Goal: Entertainment & Leisure: Consume media (video, audio)

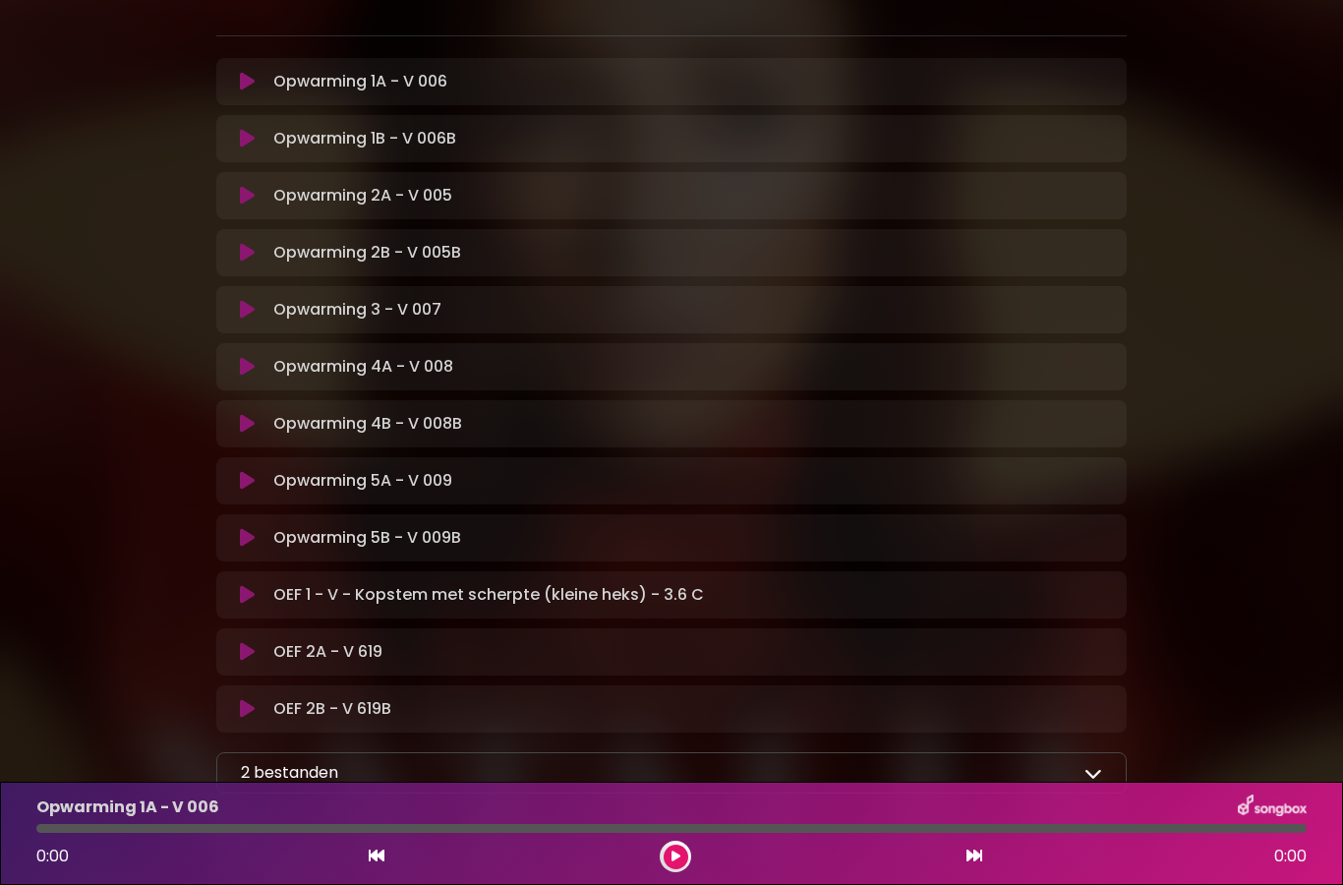
scroll to position [365, 0]
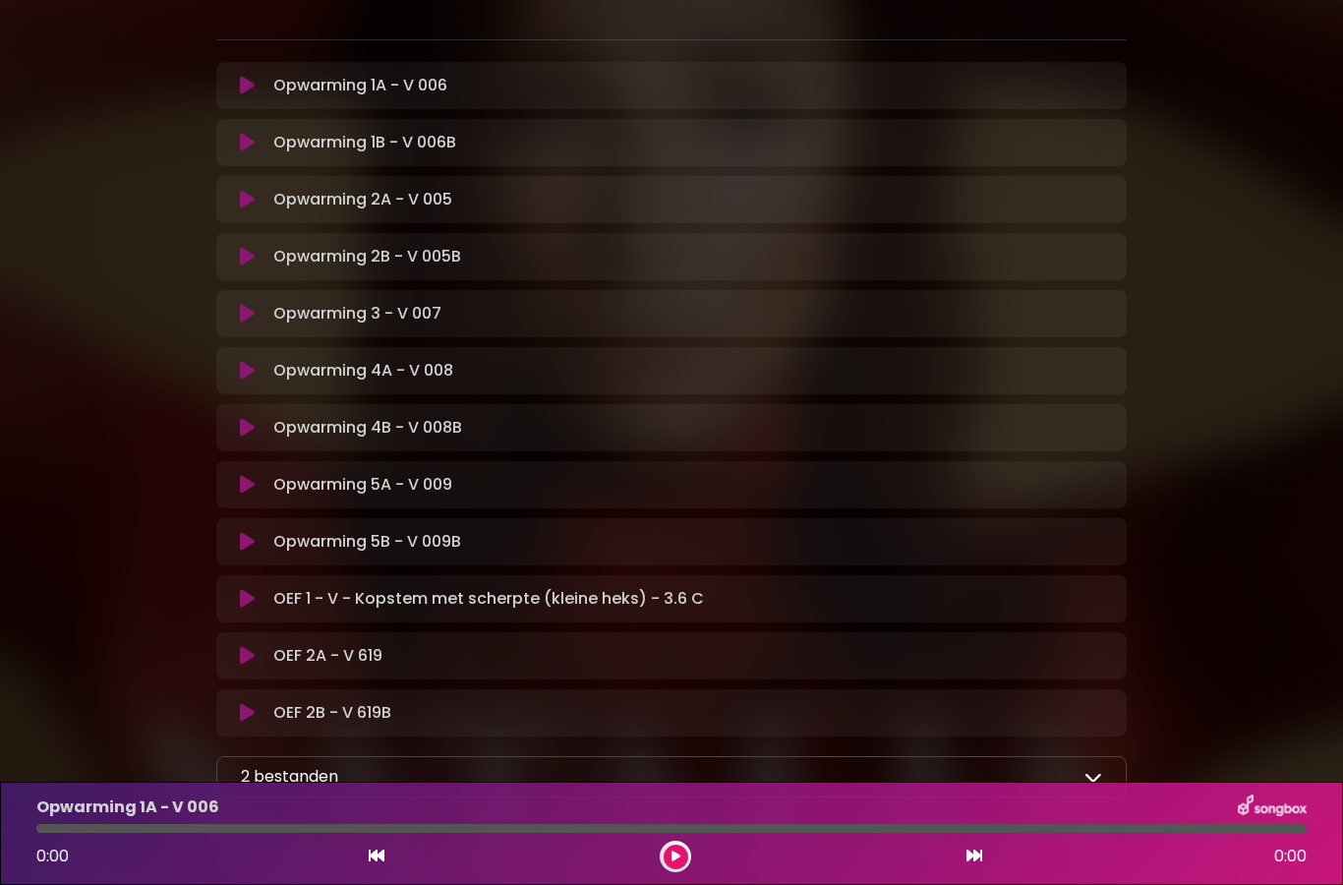
click at [540, 587] on font "OEF 1 - V - Kopstem met scherpte (kleine heks) - 3.6 C" at bounding box center [488, 598] width 431 height 23
click at [259, 589] on button at bounding box center [246, 599] width 37 height 20
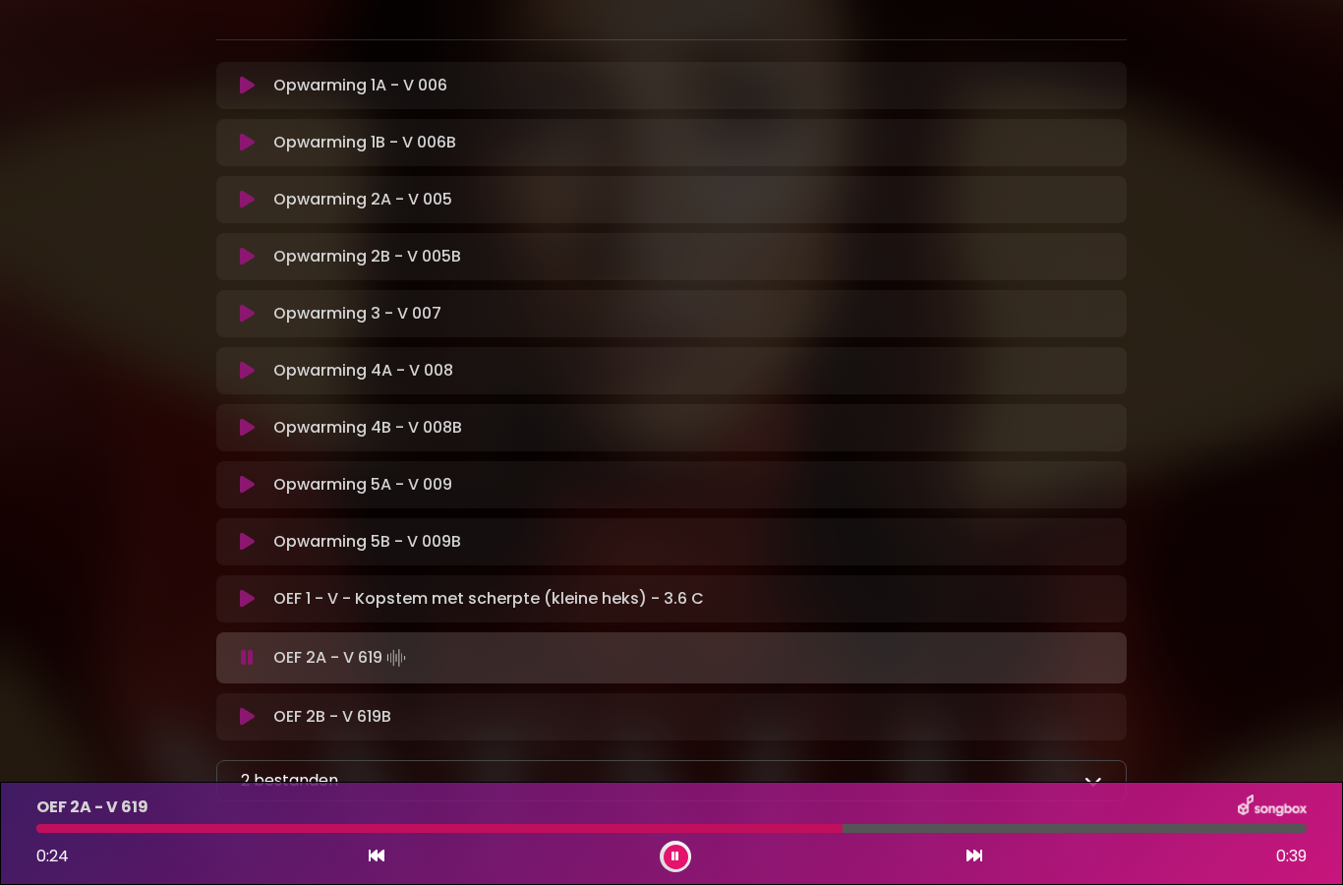
click at [1101, 772] on icon at bounding box center [1093, 781] width 18 height 18
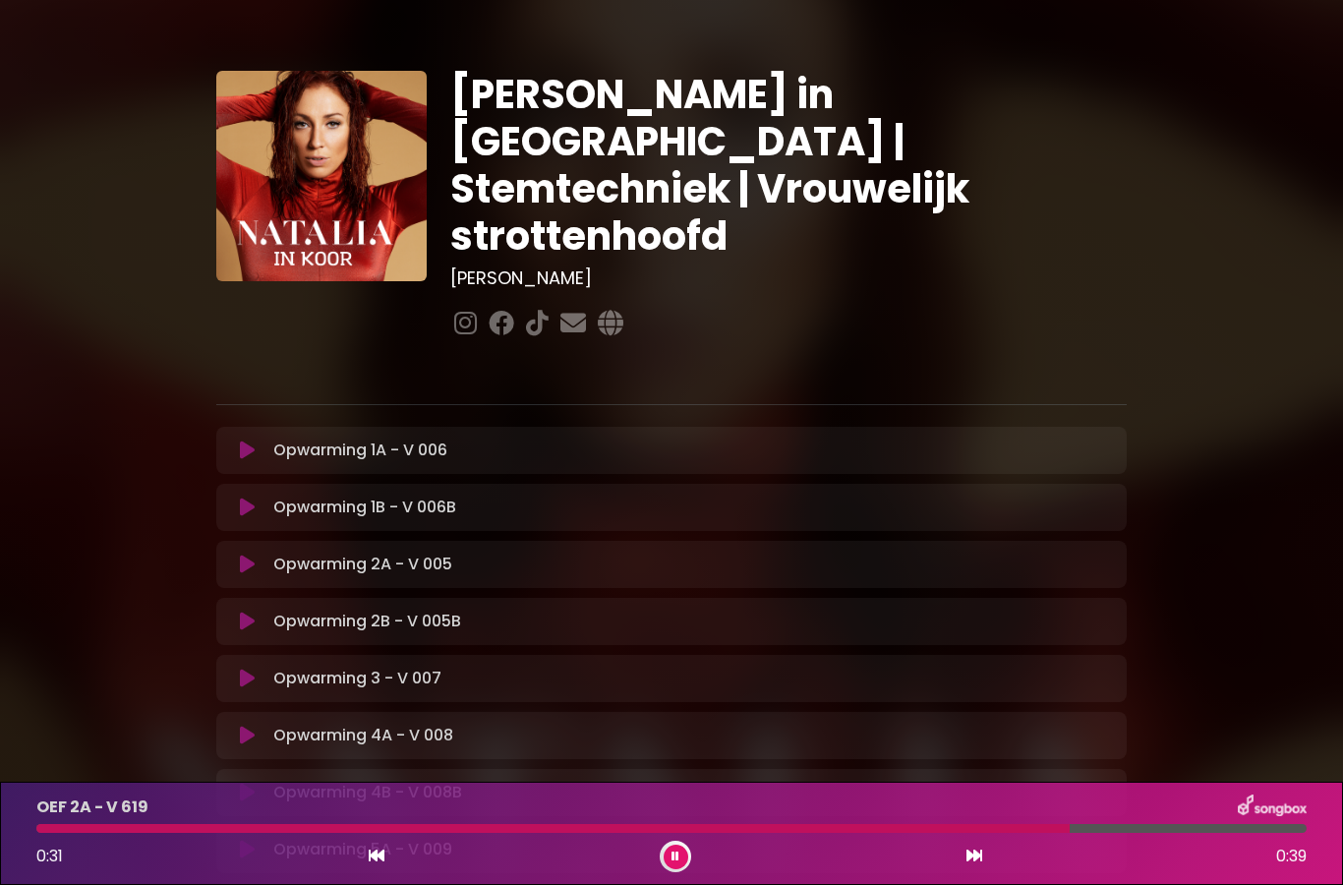
scroll to position [0, 0]
click at [395, 427] on div "Opwarming 1A - V 006 Track laden... Naam" at bounding box center [671, 450] width 910 height 47
click at [258, 440] on button at bounding box center [246, 450] width 37 height 20
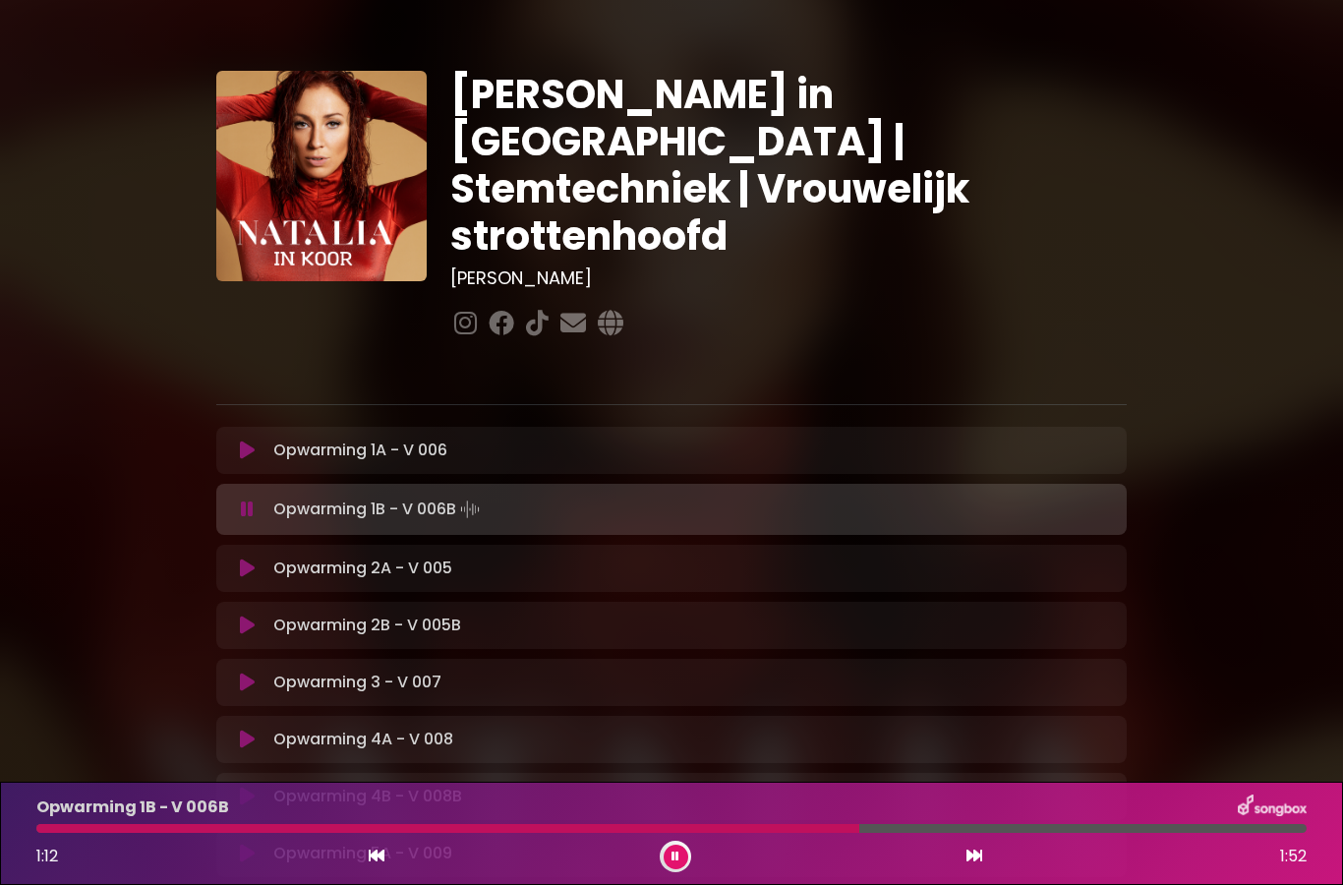
click at [431, 556] on font "Opwarming 2A - V 005" at bounding box center [362, 567] width 179 height 23
click at [282, 556] on font "Opwarming 2A - V 005" at bounding box center [362, 567] width 179 height 23
click at [258, 558] on button at bounding box center [246, 568] width 37 height 20
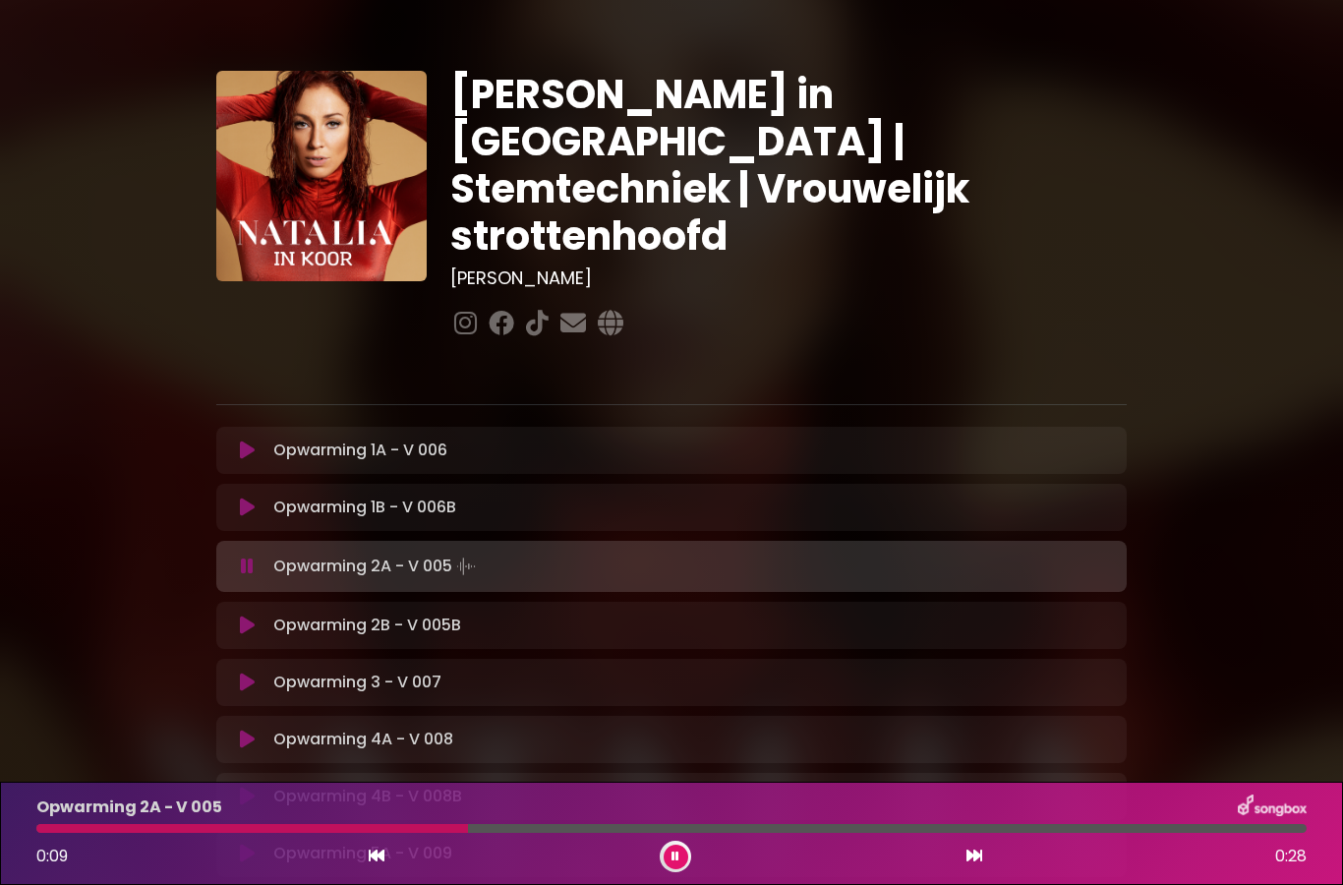
click at [353, 613] on font "Opwarming 2B - V 005B" at bounding box center [367, 624] width 188 height 23
click at [283, 613] on font "Opwarming 2B - V 005B" at bounding box center [367, 624] width 188 height 23
click at [249, 615] on icon at bounding box center [247, 625] width 15 height 20
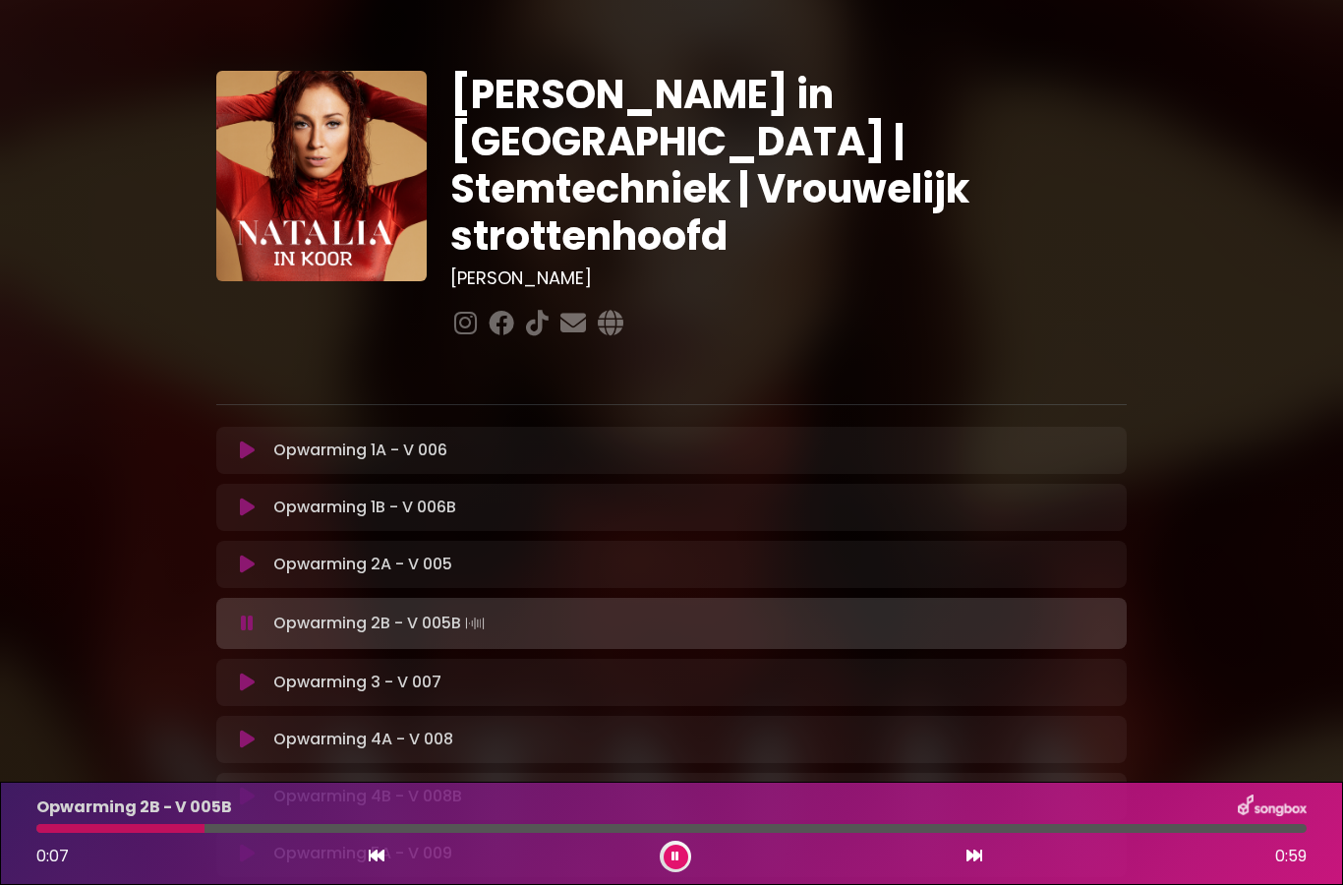
click at [317, 670] on font "Opwarming 3 - V 007" at bounding box center [357, 681] width 168 height 23
click at [259, 672] on button at bounding box center [246, 682] width 37 height 20
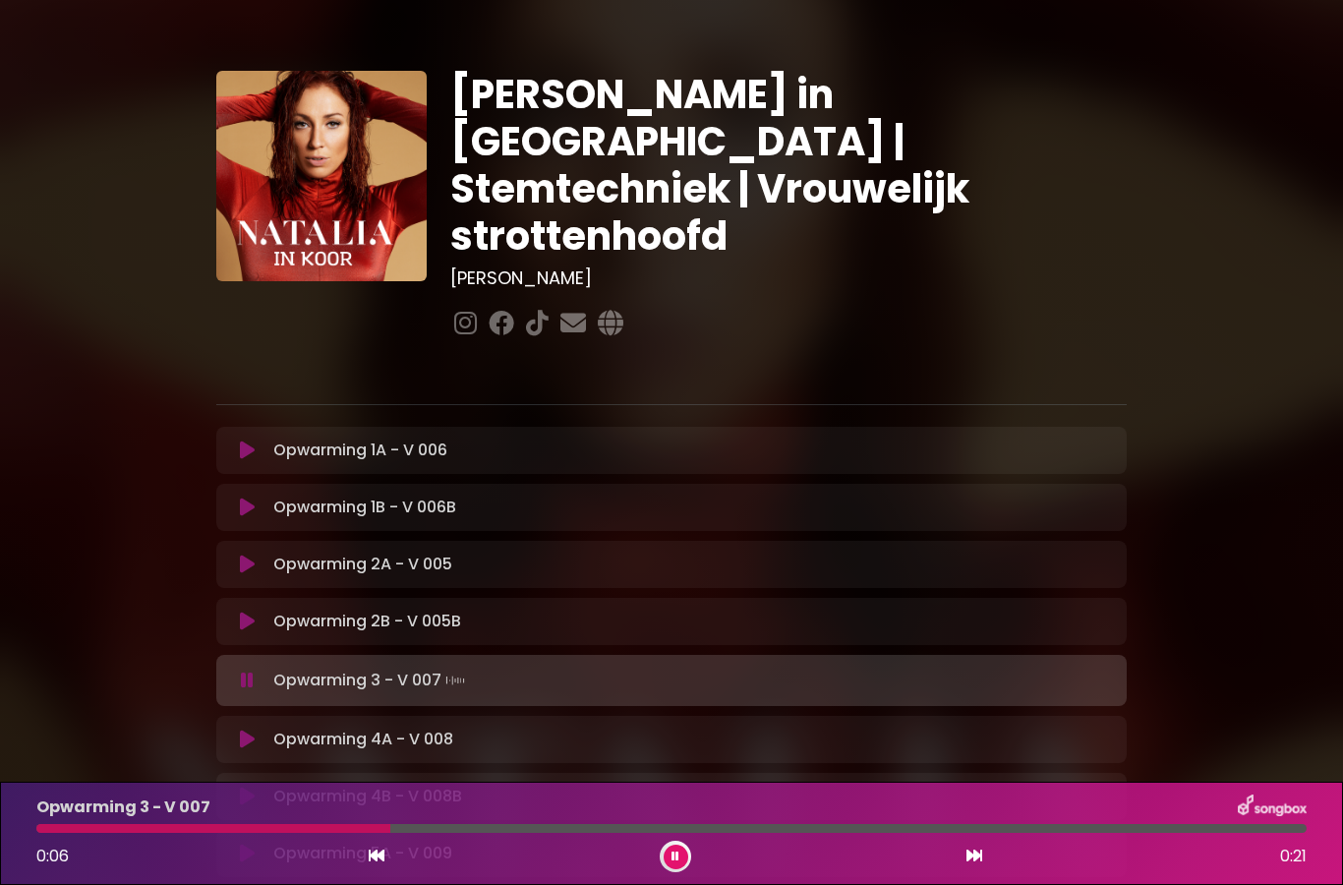
click at [258, 729] on button at bounding box center [246, 739] width 37 height 20
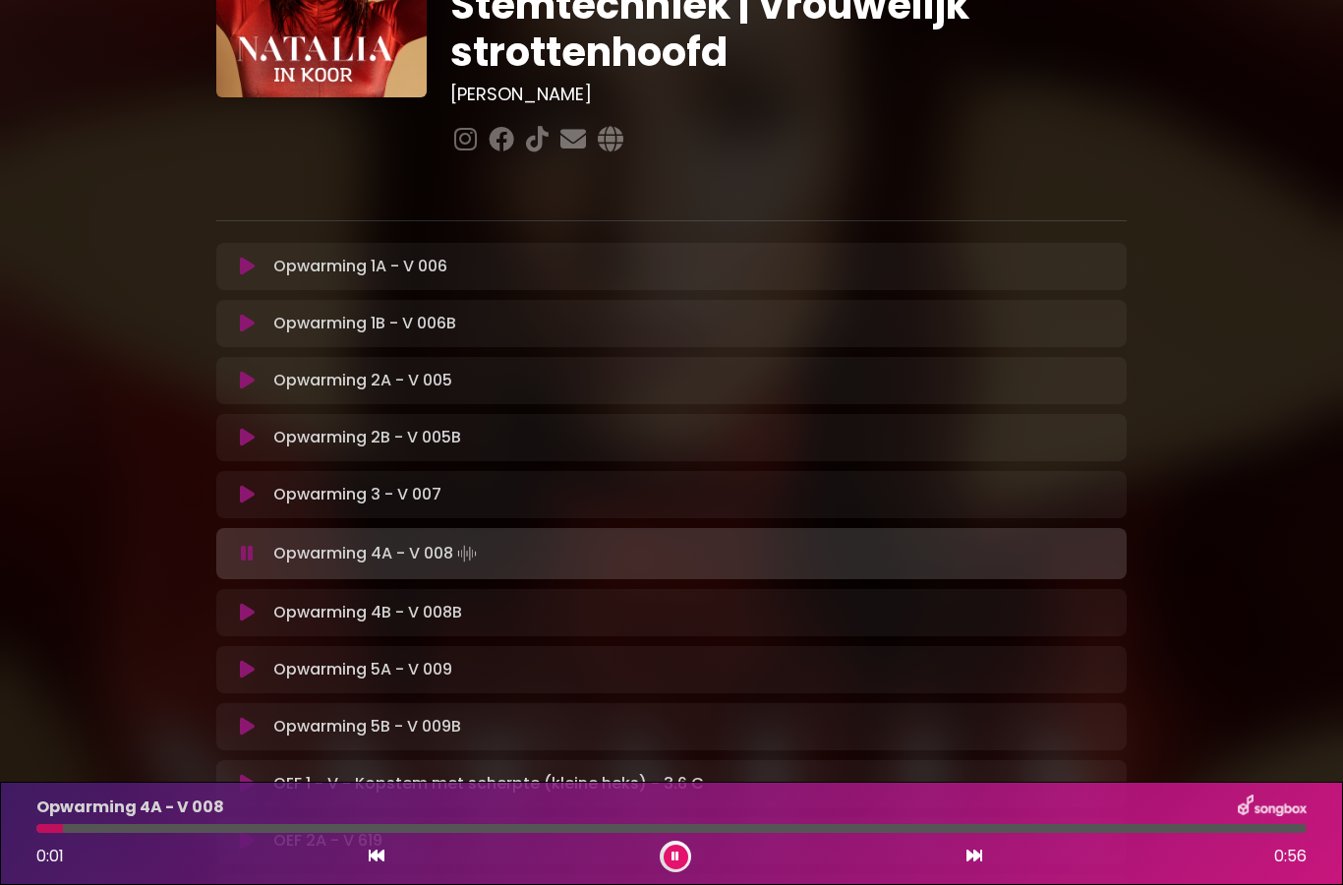
scroll to position [185, 0]
click at [317, 600] on font "Opwarming 4B - V 008B" at bounding box center [367, 611] width 189 height 23
click at [296, 600] on font "Opwarming 4B - V 008B" at bounding box center [367, 611] width 189 height 23
click at [258, 602] on button at bounding box center [246, 612] width 37 height 20
